Goal: Information Seeking & Learning: Learn about a topic

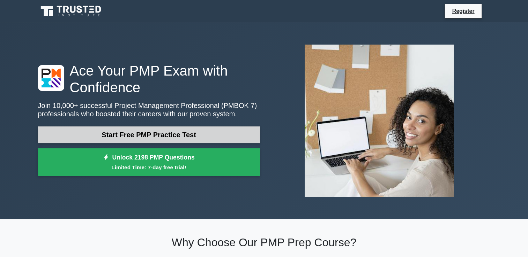
click at [149, 131] on link "Start Free PMP Practice Test" at bounding box center [149, 135] width 222 height 17
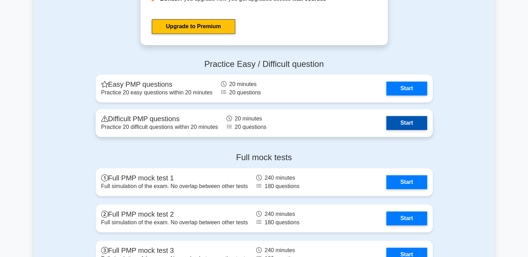
scroll to position [707, 0]
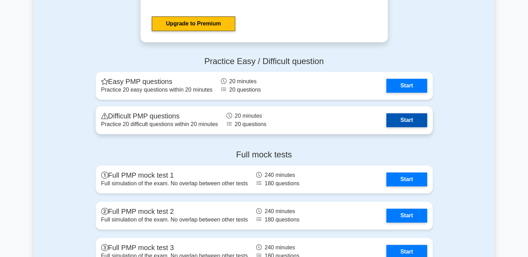
click at [398, 121] on link "Start" at bounding box center [406, 120] width 40 height 14
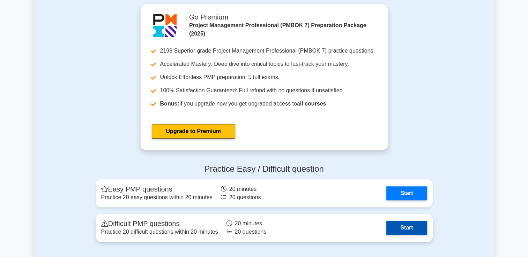
scroll to position [597, 0]
